Goal: Check status: Check status

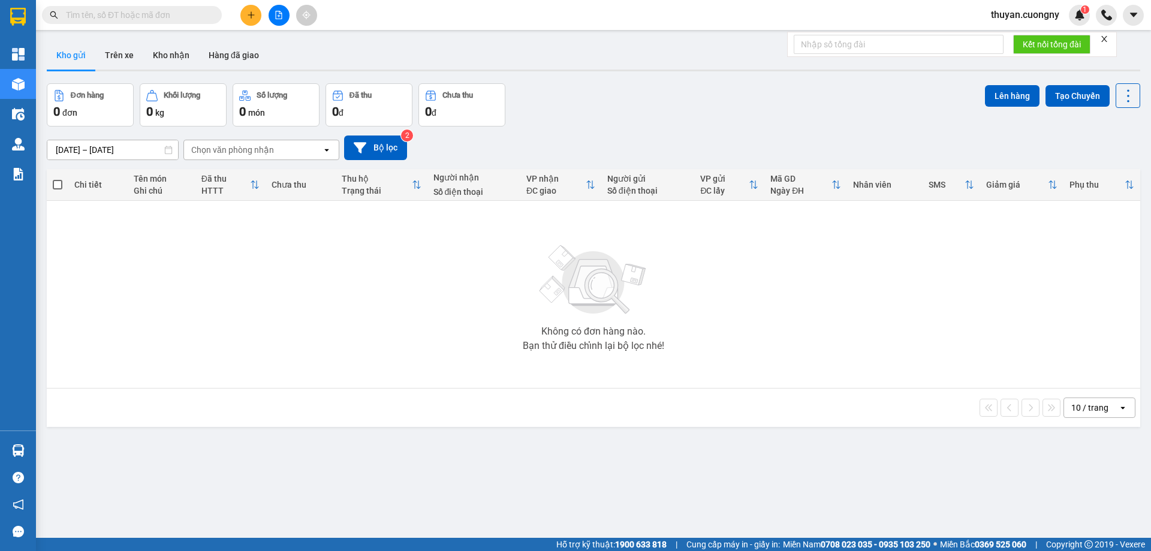
click at [130, 12] on input "text" at bounding box center [137, 14] width 142 height 13
paste input "0775506663"
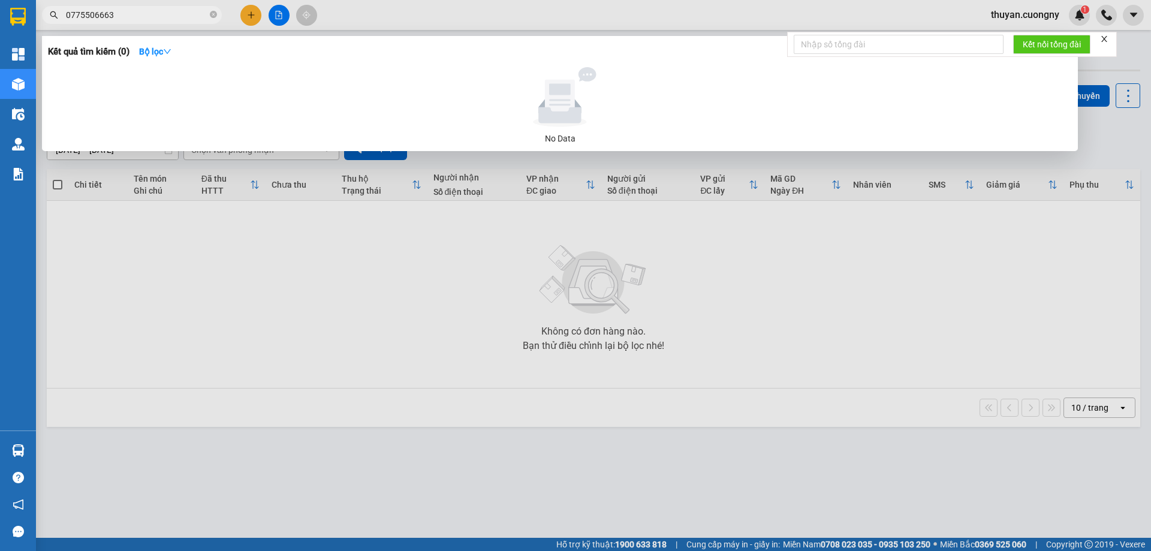
drag, startPoint x: 127, startPoint y: 9, endPoint x: 38, endPoint y: -1, distance: 89.3
click at [38, 0] on html "Kết quả [PERSON_NAME] ( 0 ) Bộ lọc No Data 0775506663 thuyan.cuongny 1 [PERSON_…" at bounding box center [575, 275] width 1151 height 551
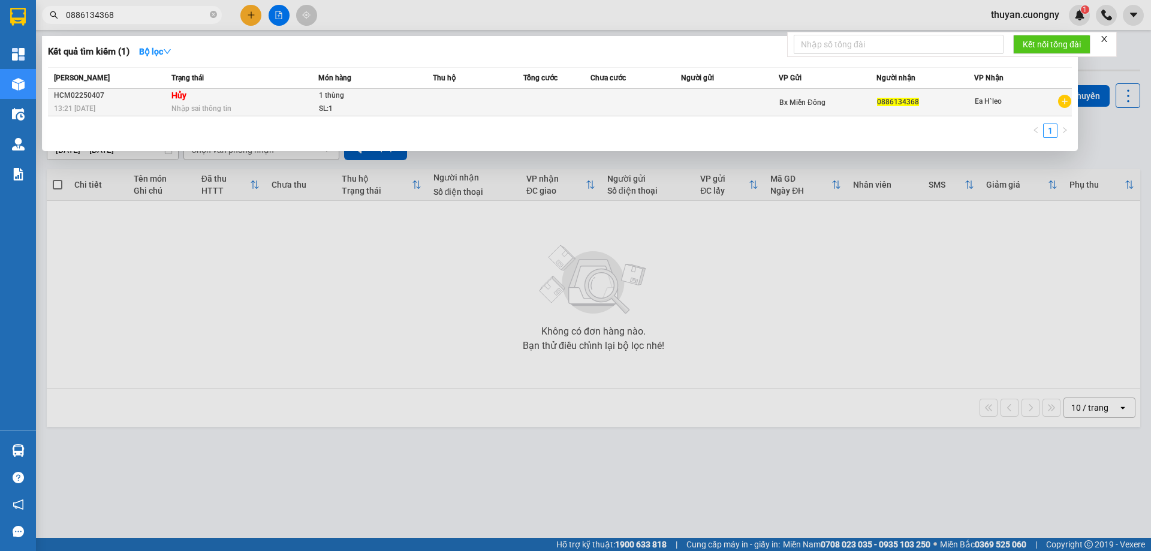
type input "0886134368"
click at [458, 109] on td at bounding box center [478, 103] width 90 height 28
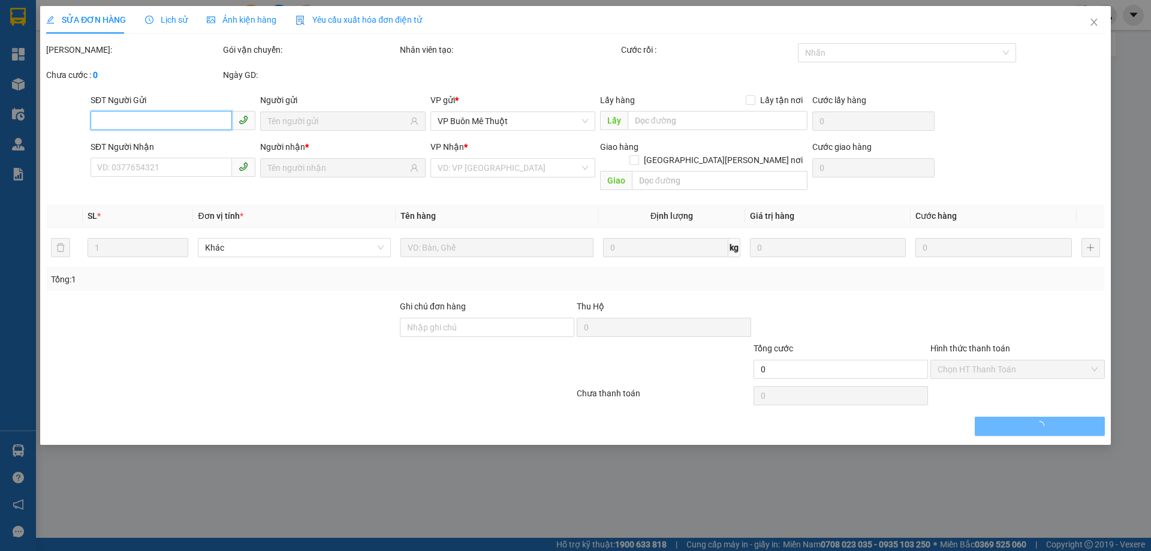
type input "0886134368"
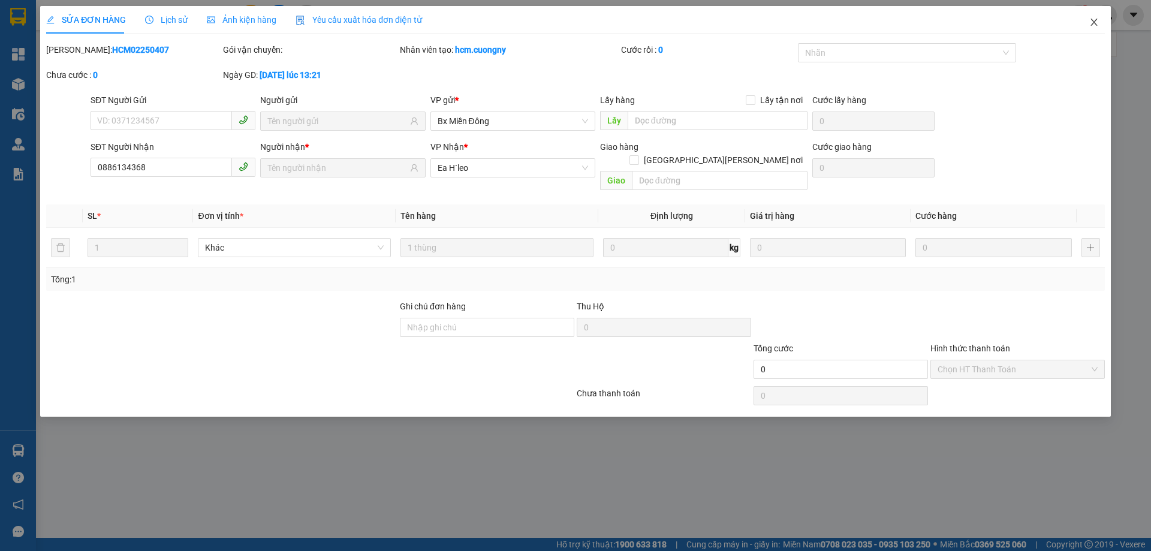
click at [1093, 23] on icon "close" at bounding box center [1095, 22] width 10 height 10
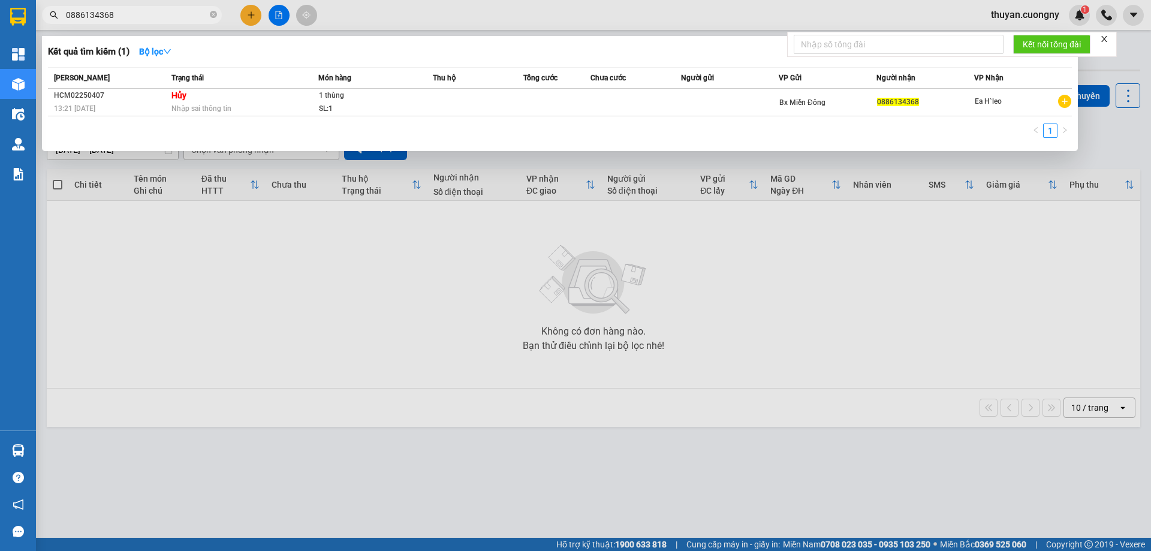
click at [154, 16] on input "0886134368" at bounding box center [137, 14] width 142 height 13
click at [134, 17] on input "0886134368" at bounding box center [137, 14] width 142 height 13
click at [129, 12] on input "0886134368" at bounding box center [137, 14] width 142 height 13
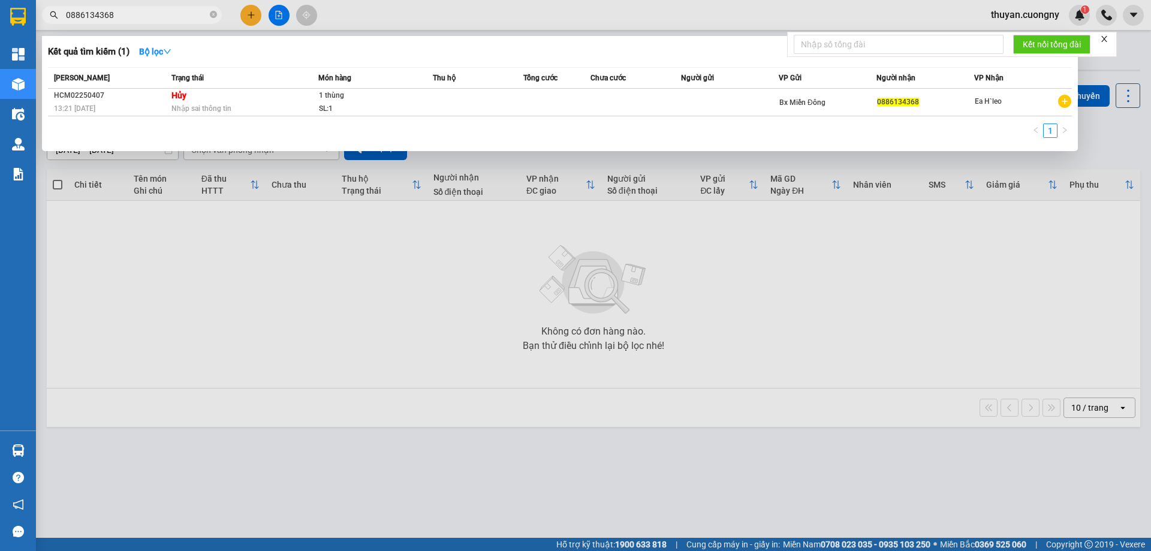
drag, startPoint x: 129, startPoint y: 12, endPoint x: 43, endPoint y: 9, distance: 85.8
click at [43, 9] on span "0886134368" at bounding box center [132, 15] width 180 height 18
paste input "775506663"
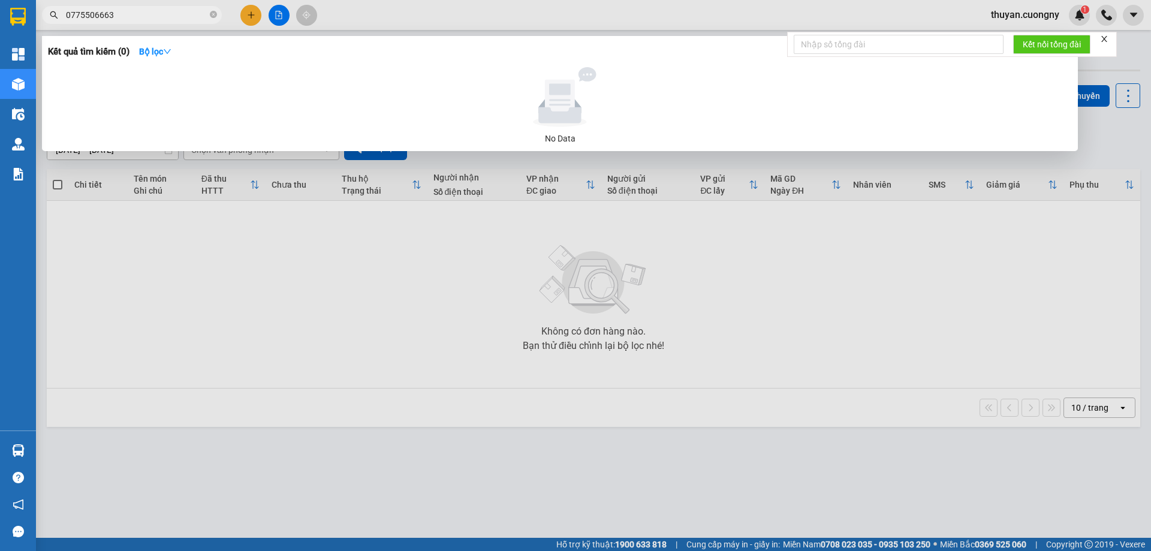
type input "0775506663"
drag, startPoint x: 1135, startPoint y: 68, endPoint x: 1145, endPoint y: 65, distance: 10.1
click at [1145, 65] on div at bounding box center [575, 275] width 1151 height 551
click at [159, 18] on input "0775506663" at bounding box center [137, 14] width 142 height 13
